Goal: Task Accomplishment & Management: Manage account settings

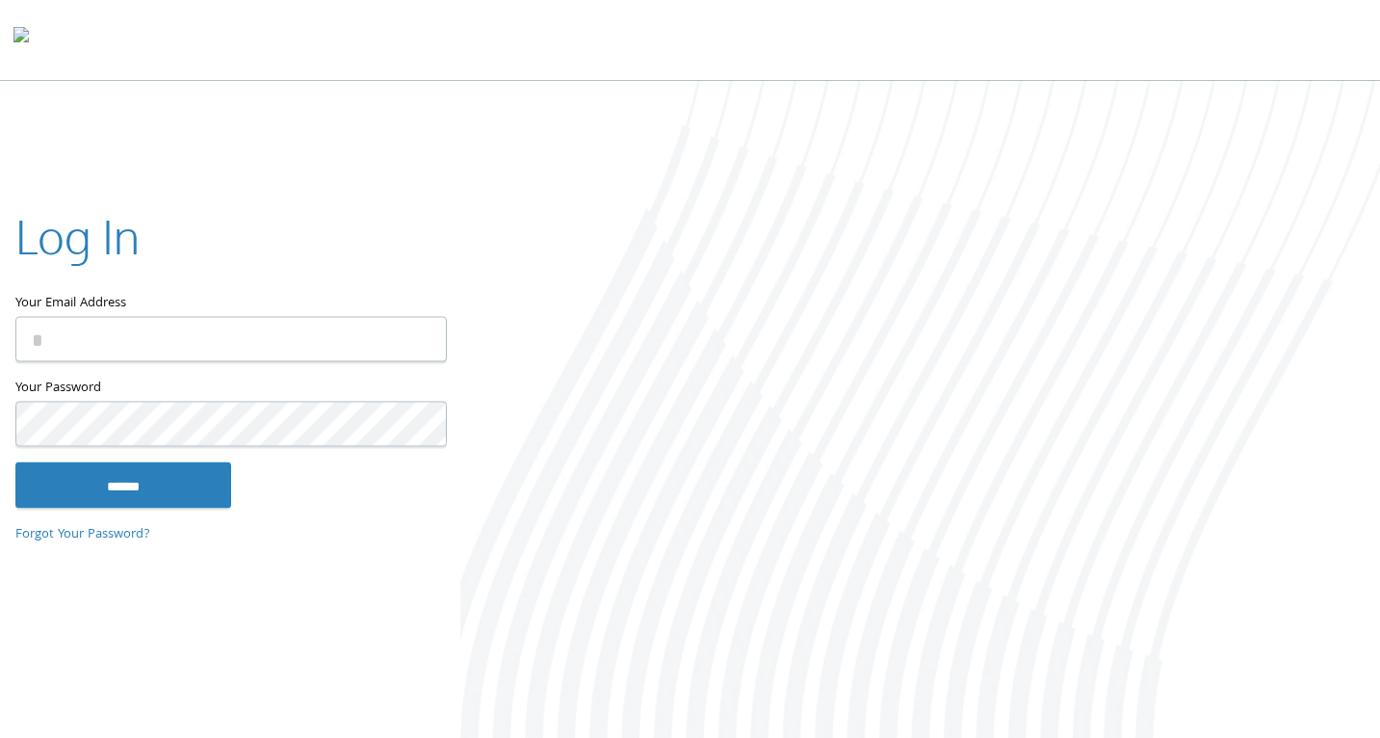
click at [231, 334] on input "Your Email Address" at bounding box center [230, 339] width 431 height 45
type input "**********"
click at [144, 485] on input "******" at bounding box center [123, 485] width 216 height 46
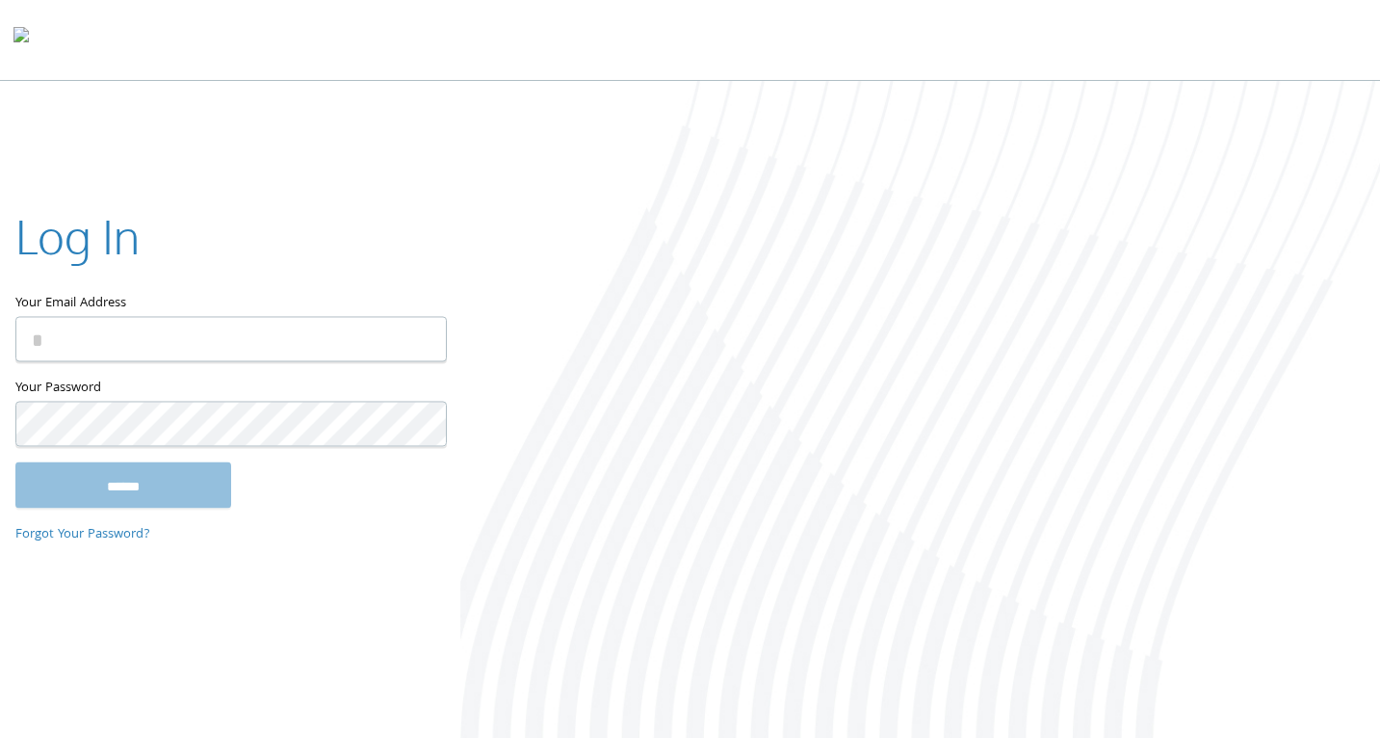
click at [283, 160] on div "Log In Your Email Address Your Password This field is required ****** Forgot Yo…" at bounding box center [690, 411] width 1380 height 661
